Goal: Information Seeking & Learning: Learn about a topic

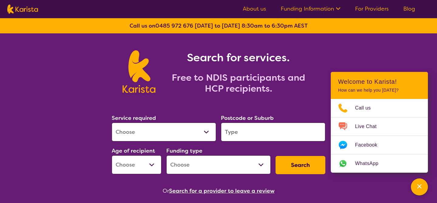
click at [208, 132] on select "Allied Health Assistant Assessment ([MEDICAL_DATA] or [MEDICAL_DATA]) Behaviour…" at bounding box center [164, 132] width 104 height 19
select select "Personal care"
click at [239, 135] on input "search" at bounding box center [273, 132] width 104 height 19
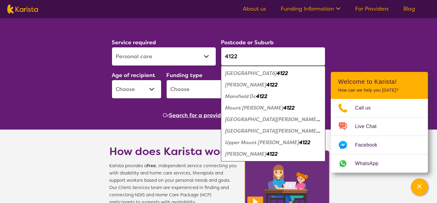
scroll to position [76, 0]
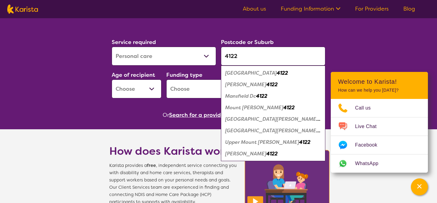
type input "4122"
click at [242, 154] on em "[PERSON_NAME]" at bounding box center [245, 154] width 41 height 6
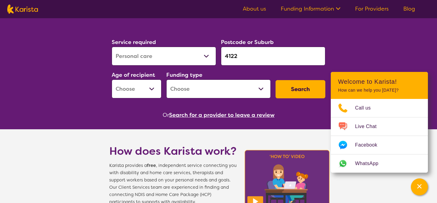
click at [152, 88] on select "Early Childhood - 0 to 9 Child - 10 to 11 Adolescent - 12 to 17 Adult - 18 to 6…" at bounding box center [137, 89] width 50 height 19
select select "AD"
click at [265, 88] on select "Home Care Package (HCP) National Disability Insurance Scheme (NDIS) I don't know" at bounding box center [218, 89] width 104 height 19
select select "NDIS"
click at [296, 90] on button "Search" at bounding box center [301, 89] width 50 height 18
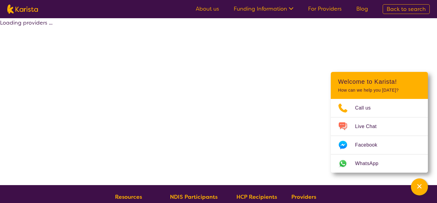
select select "by_score"
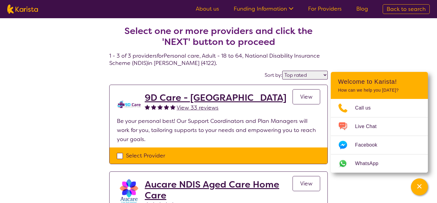
click at [388, 42] on div "Select one or more providers and click the 'NEXT' button to proceed 1 - 3 of 3 …" at bounding box center [218, 190] width 437 height 344
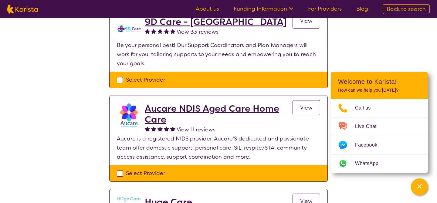
select select "Personal care"
select select "AD"
select select "NDIS"
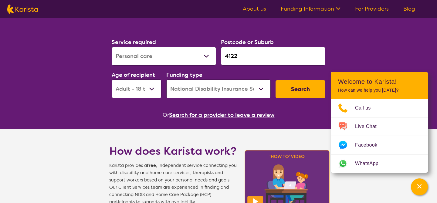
click at [207, 56] on select "Allied Health Assistant Assessment ([MEDICAL_DATA] or [MEDICAL_DATA]) Behaviour…" at bounding box center [164, 56] width 104 height 19
select select "Support worker"
click at [299, 92] on button "Search" at bounding box center [301, 89] width 50 height 18
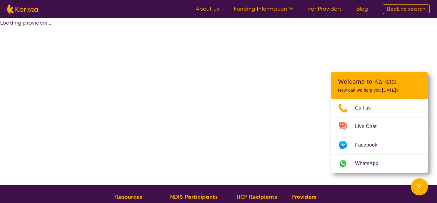
select select "by_score"
